Goal: Find specific page/section

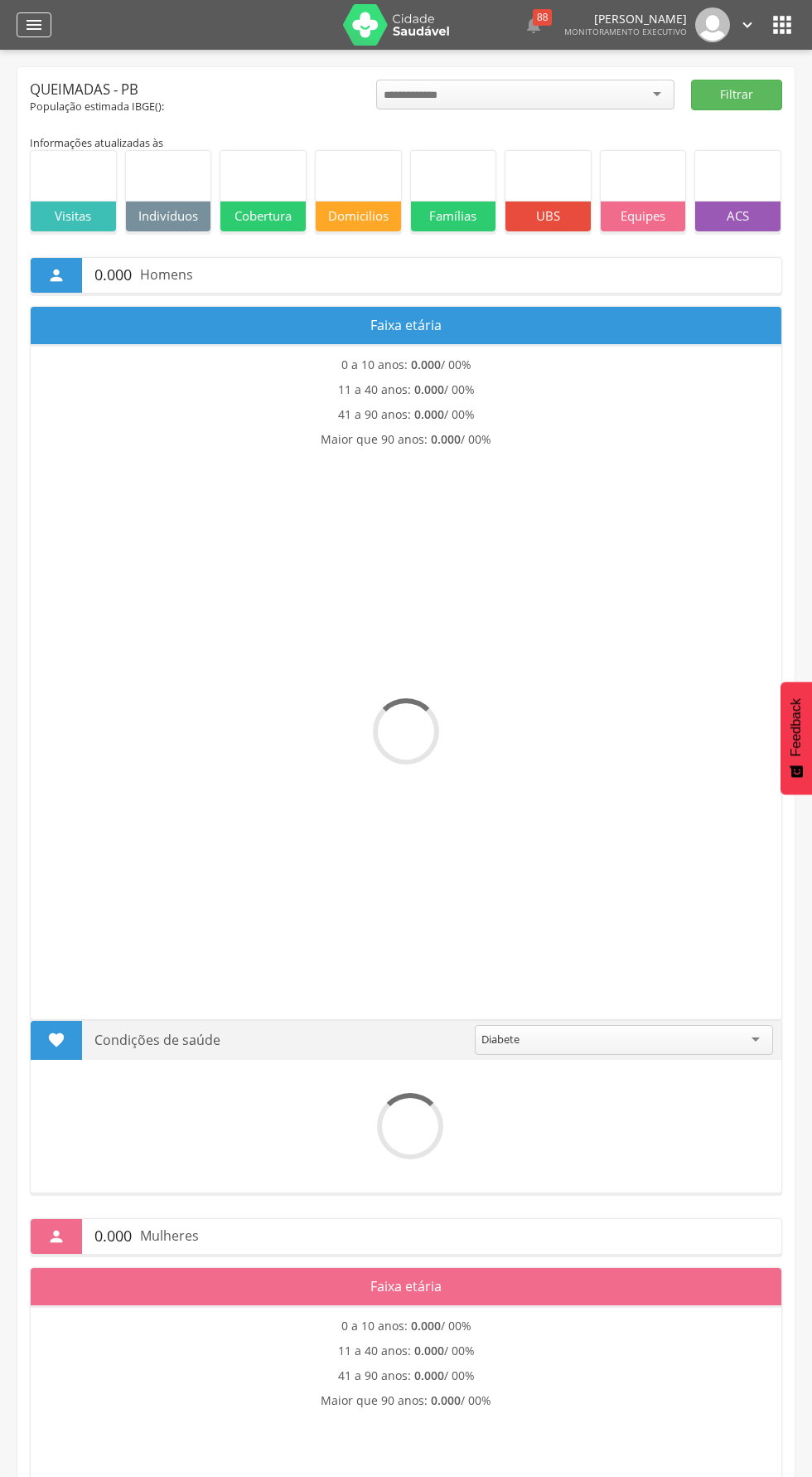
click at [29, 30] on icon "" at bounding box center [34, 25] width 20 height 20
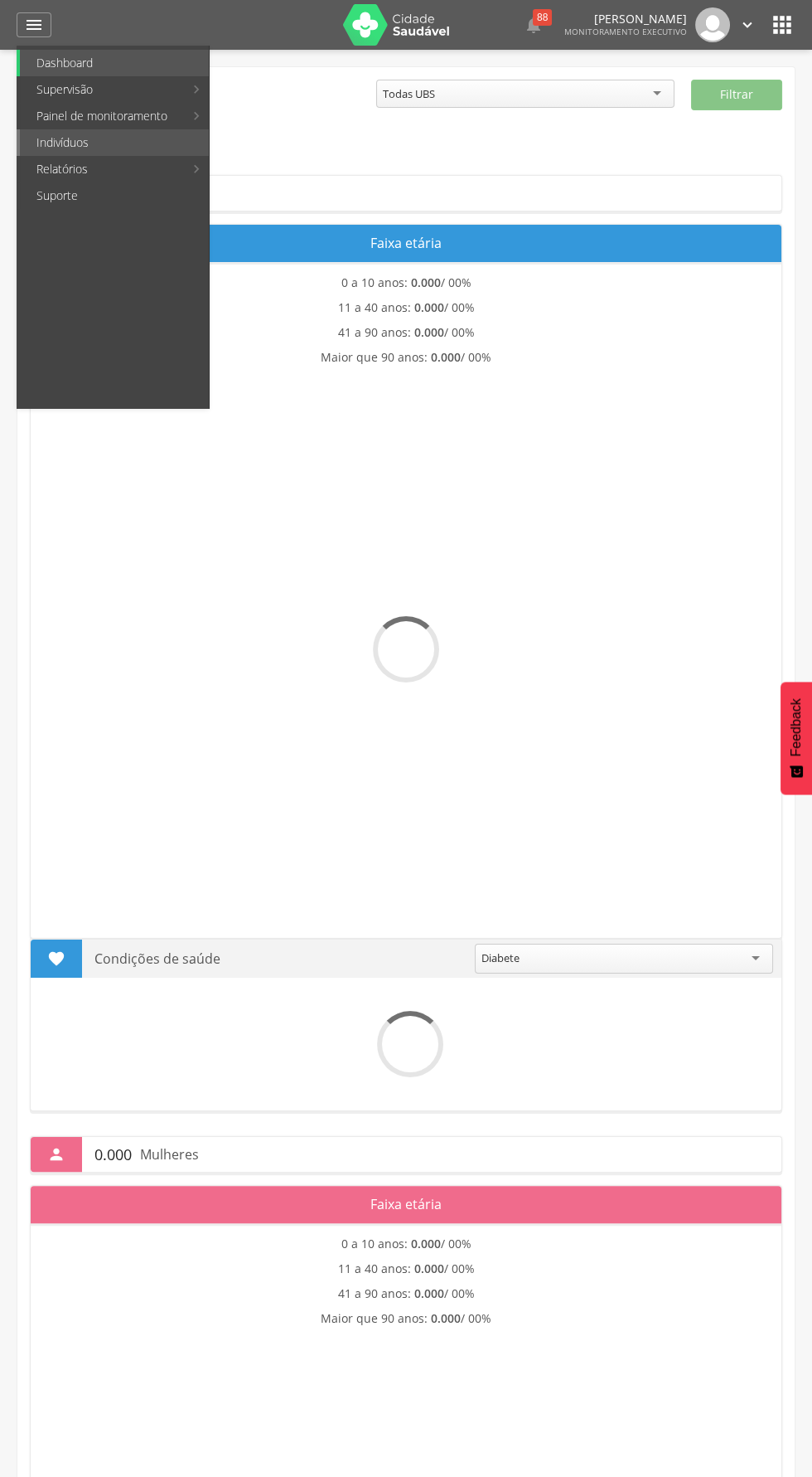
click at [49, 151] on link "Indivíduos" at bounding box center [114, 142] width 189 height 26
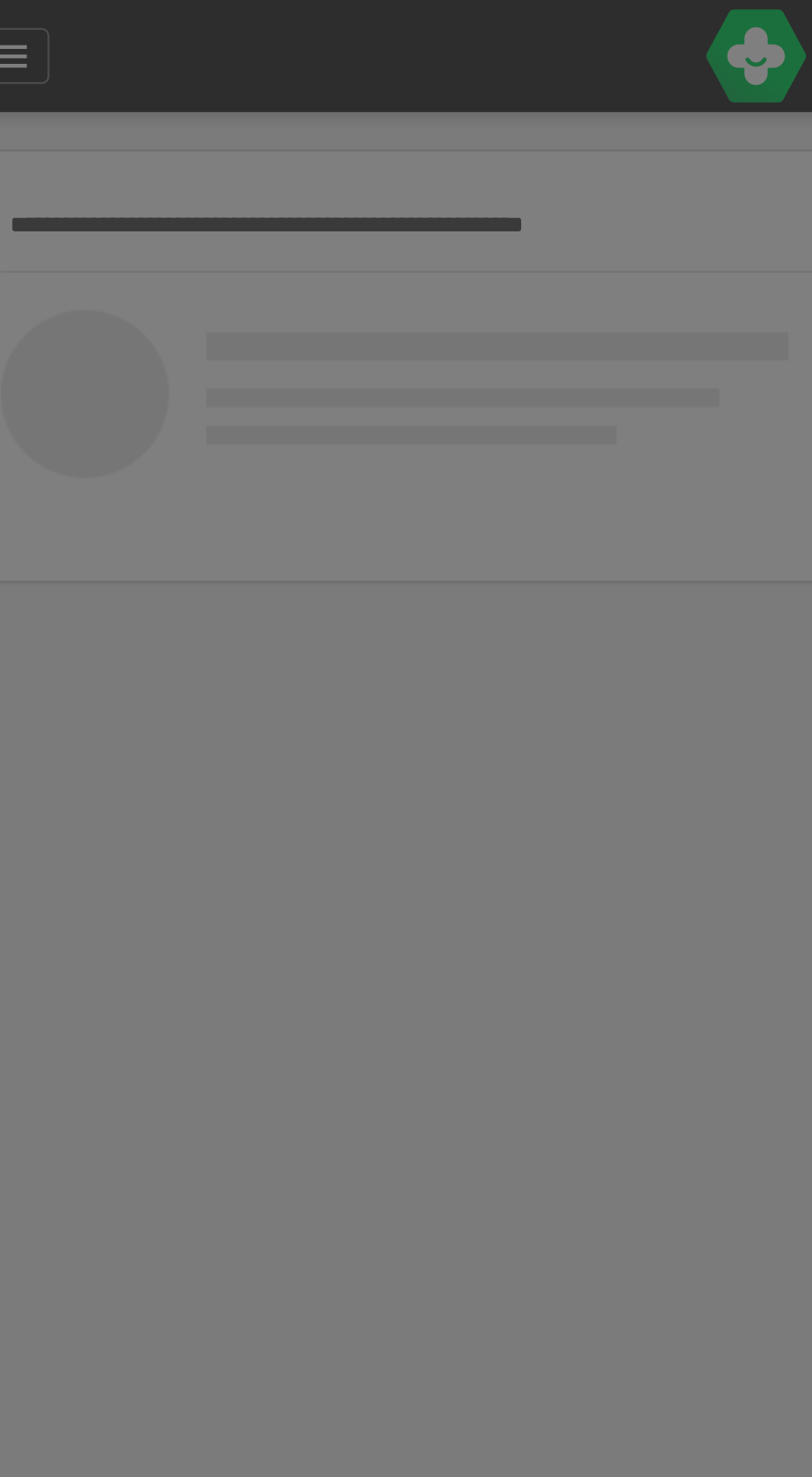
click at [96, 89] on div at bounding box center [406, 738] width 812 height 1477
click at [118, 100] on div at bounding box center [406, 738] width 812 height 1477
click at [109, 100] on div at bounding box center [406, 738] width 812 height 1477
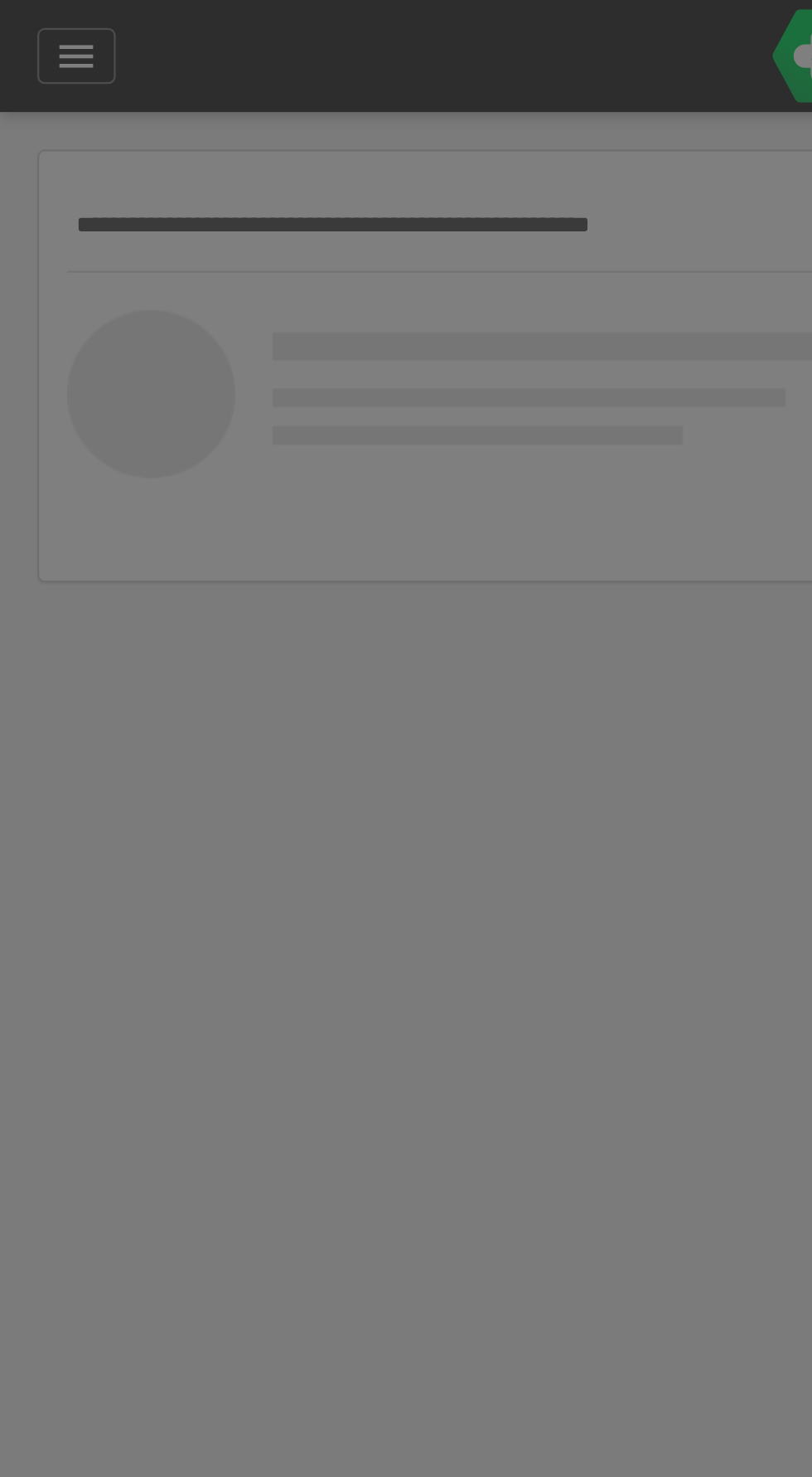
click at [68, 113] on div at bounding box center [406, 738] width 812 height 1477
click at [141, 90] on div at bounding box center [406, 738] width 812 height 1477
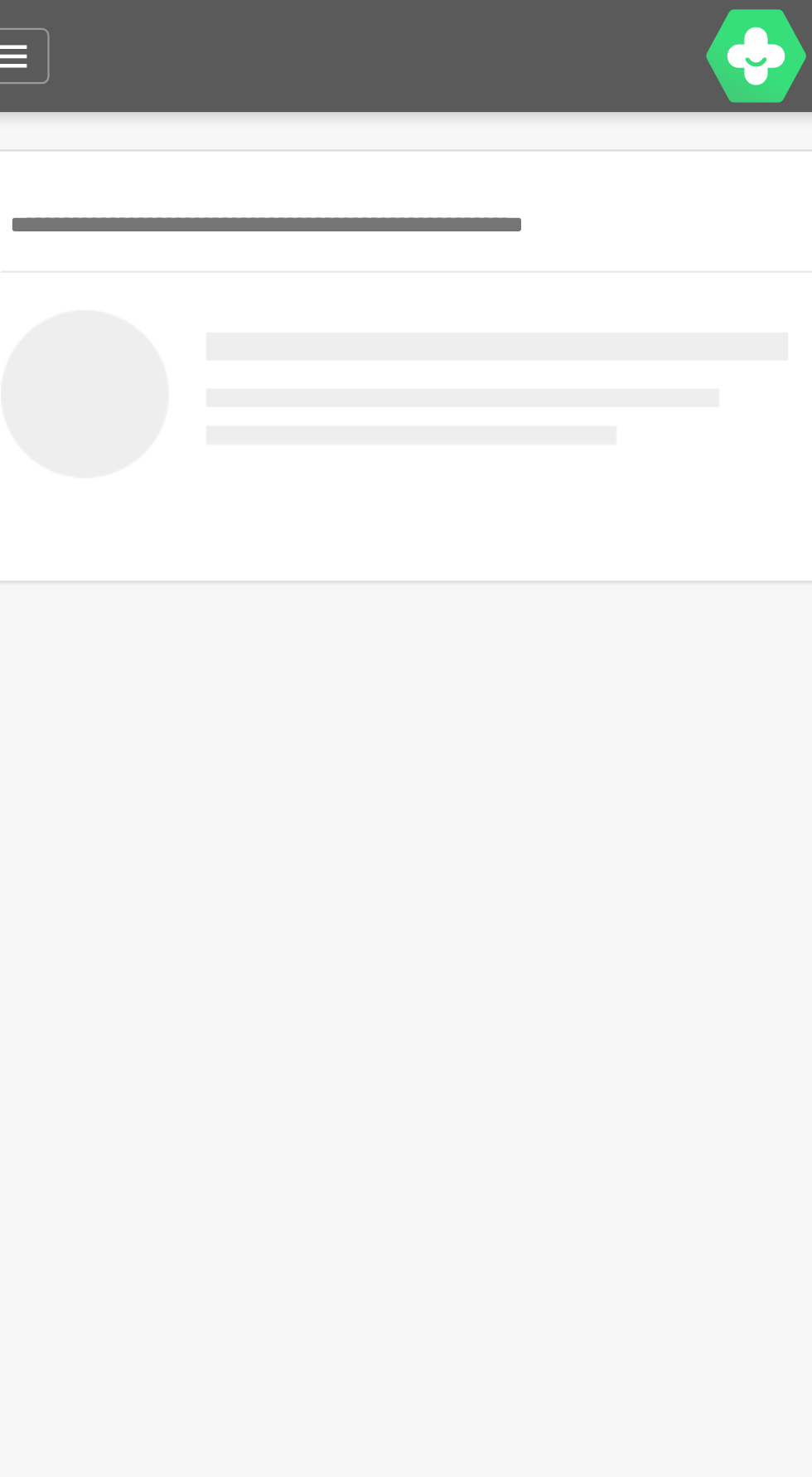
click at [105, 105] on input "text" at bounding box center [352, 100] width 645 height 28
type input "**********"
click at [166, 182] on img at bounding box center [205, 175] width 350 height 75
click at [178, 96] on input "**********" at bounding box center [352, 100] width 645 height 28
click at [691, 87] on button "Pesquisar" at bounding box center [736, 100] width 91 height 28
